Goal: Task Accomplishment & Management: Manage account settings

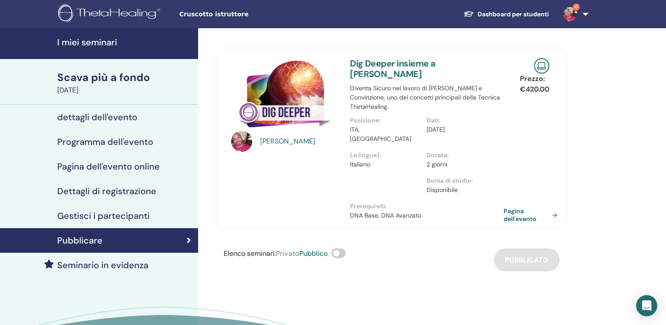
click at [69, 38] on h4 "I miei seminari" at bounding box center [125, 42] width 136 height 11
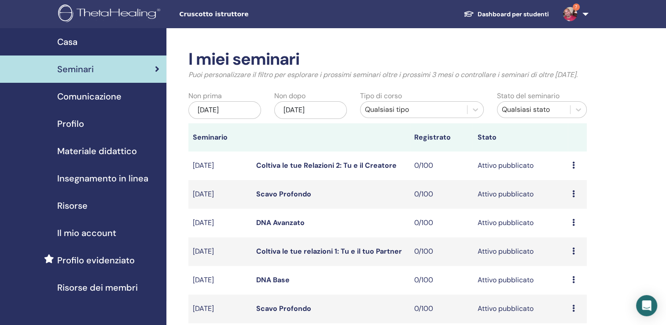
click at [287, 220] on link "DNA Avanzato" at bounding box center [280, 222] width 48 height 9
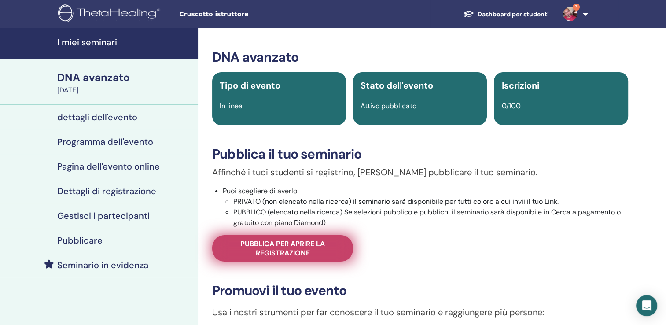
click at [293, 242] on span "Pubblica per aprire la registrazione" at bounding box center [282, 248] width 119 height 18
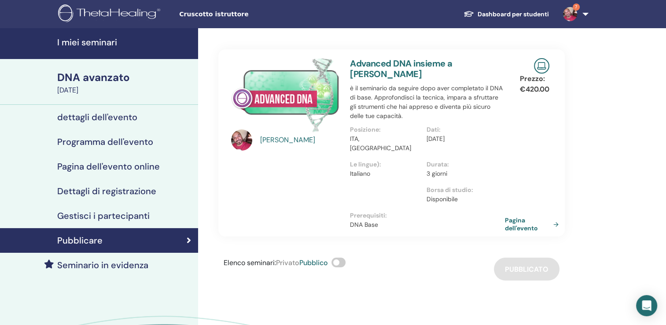
click at [515, 216] on link "Pagina dell'evento" at bounding box center [533, 224] width 57 height 16
